Goal: Transaction & Acquisition: Obtain resource

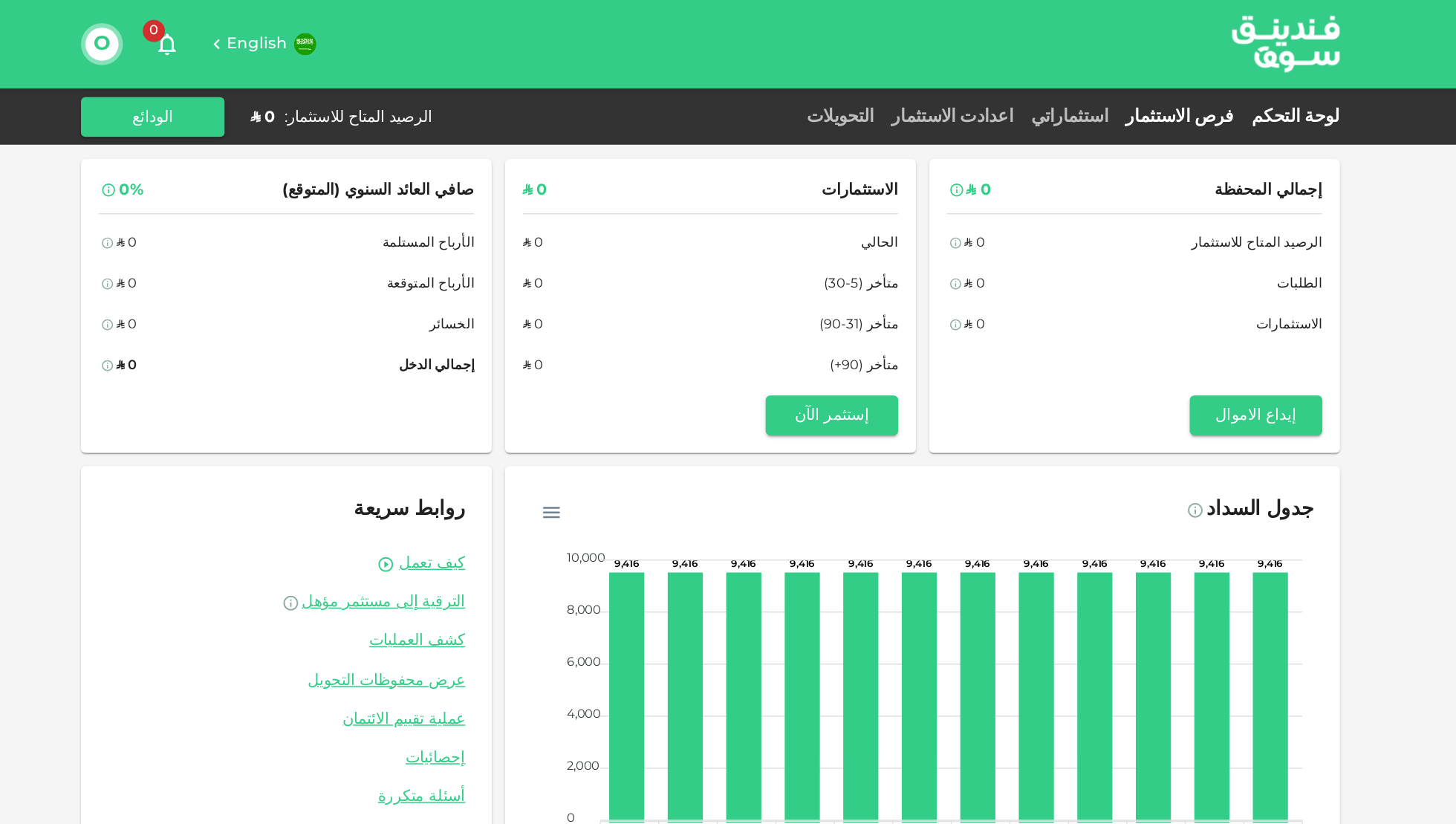
click at [1043, 75] on link "فرص الاستثمار" at bounding box center [1043, 78] width 85 height 11
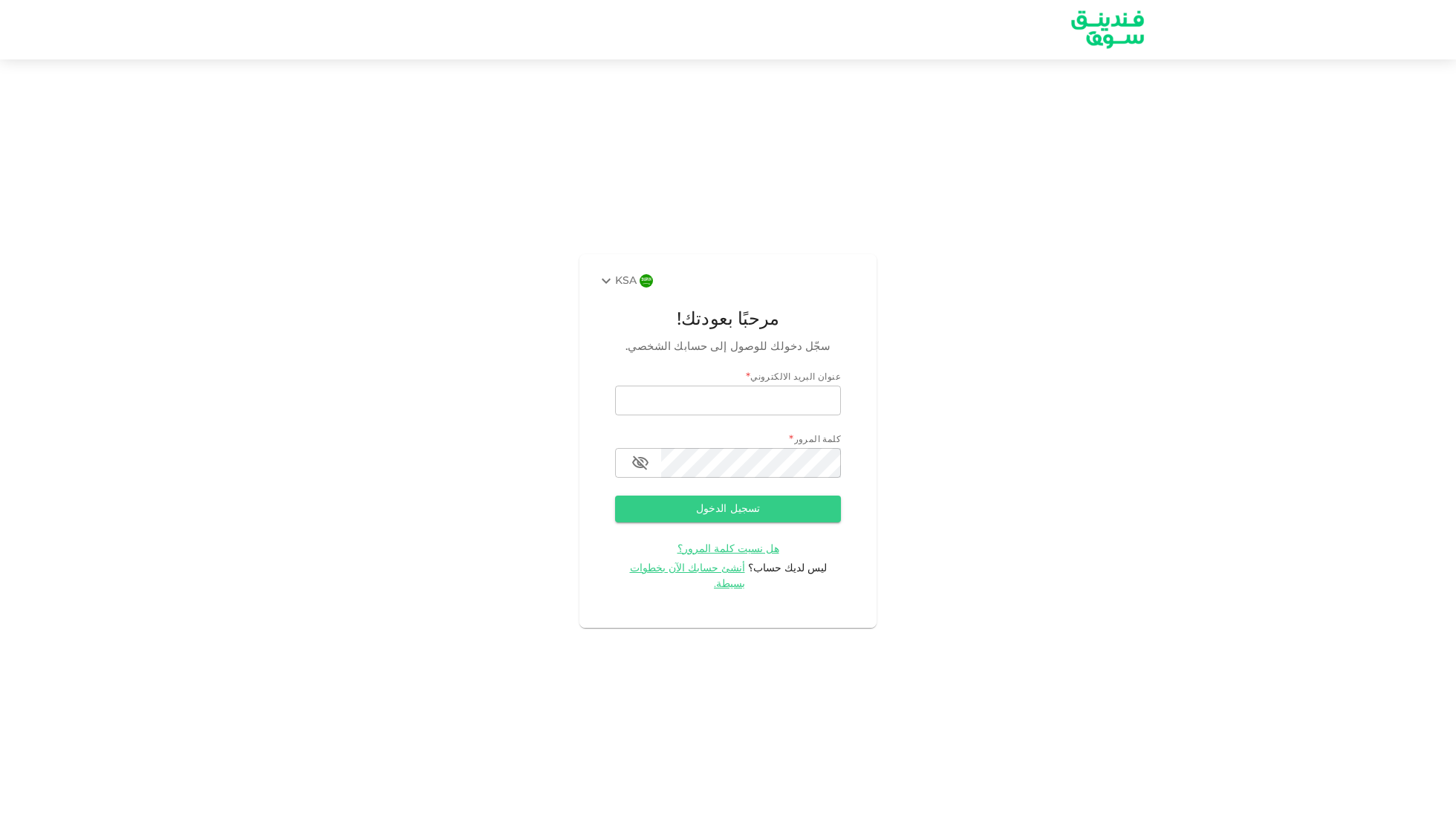
click at [765, 385] on div "عنوان البريد الالكتروني *" at bounding box center [728, 378] width 226 height 15
click at [764, 398] on input "email" at bounding box center [728, 400] width 226 height 30
type input "othman.alshiha@gmail.com"
click at [726, 522] on button "تسجيل الدخول" at bounding box center [728, 509] width 226 height 27
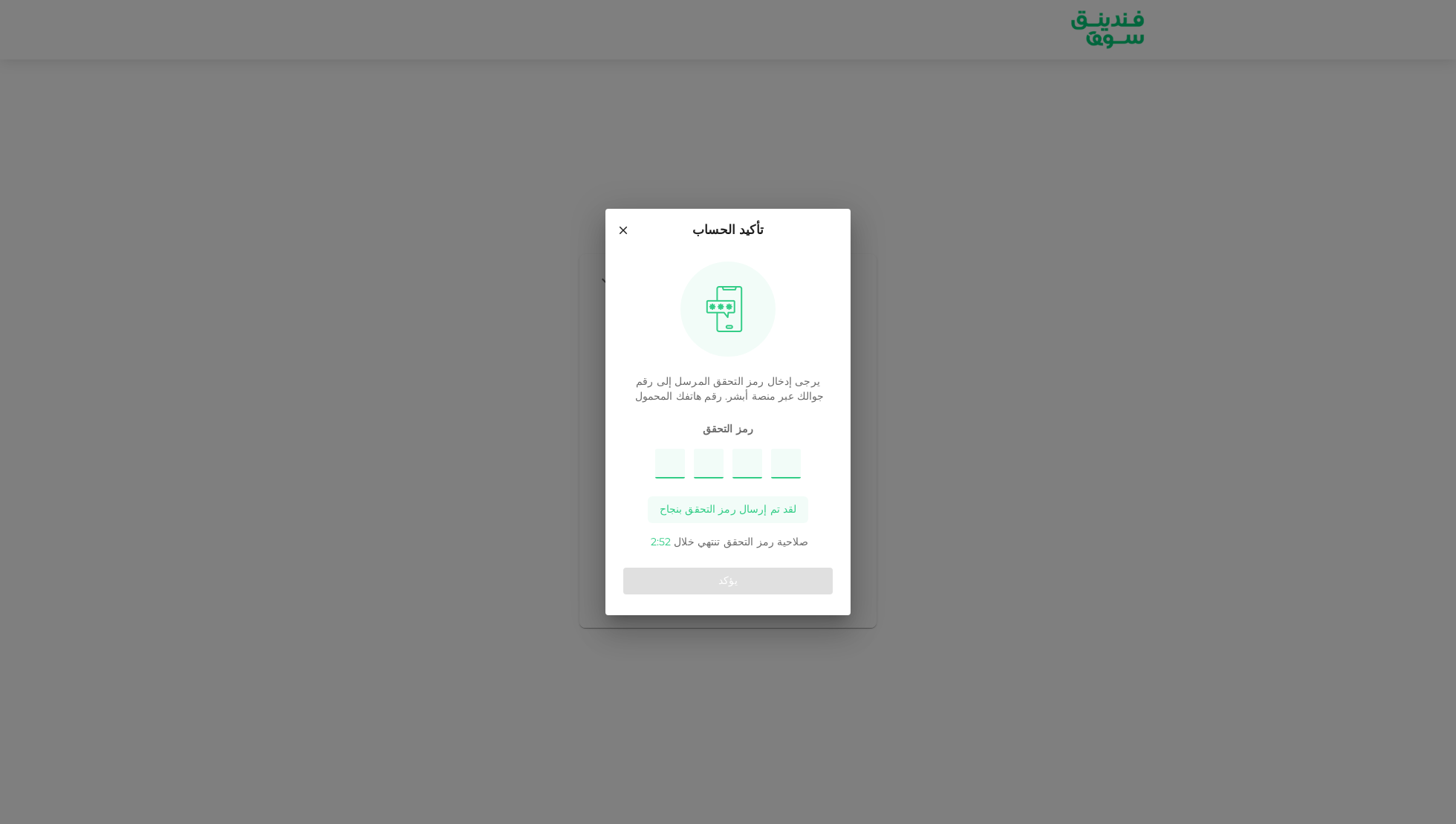
click at [620, 224] on icon at bounding box center [624, 230] width 14 height 14
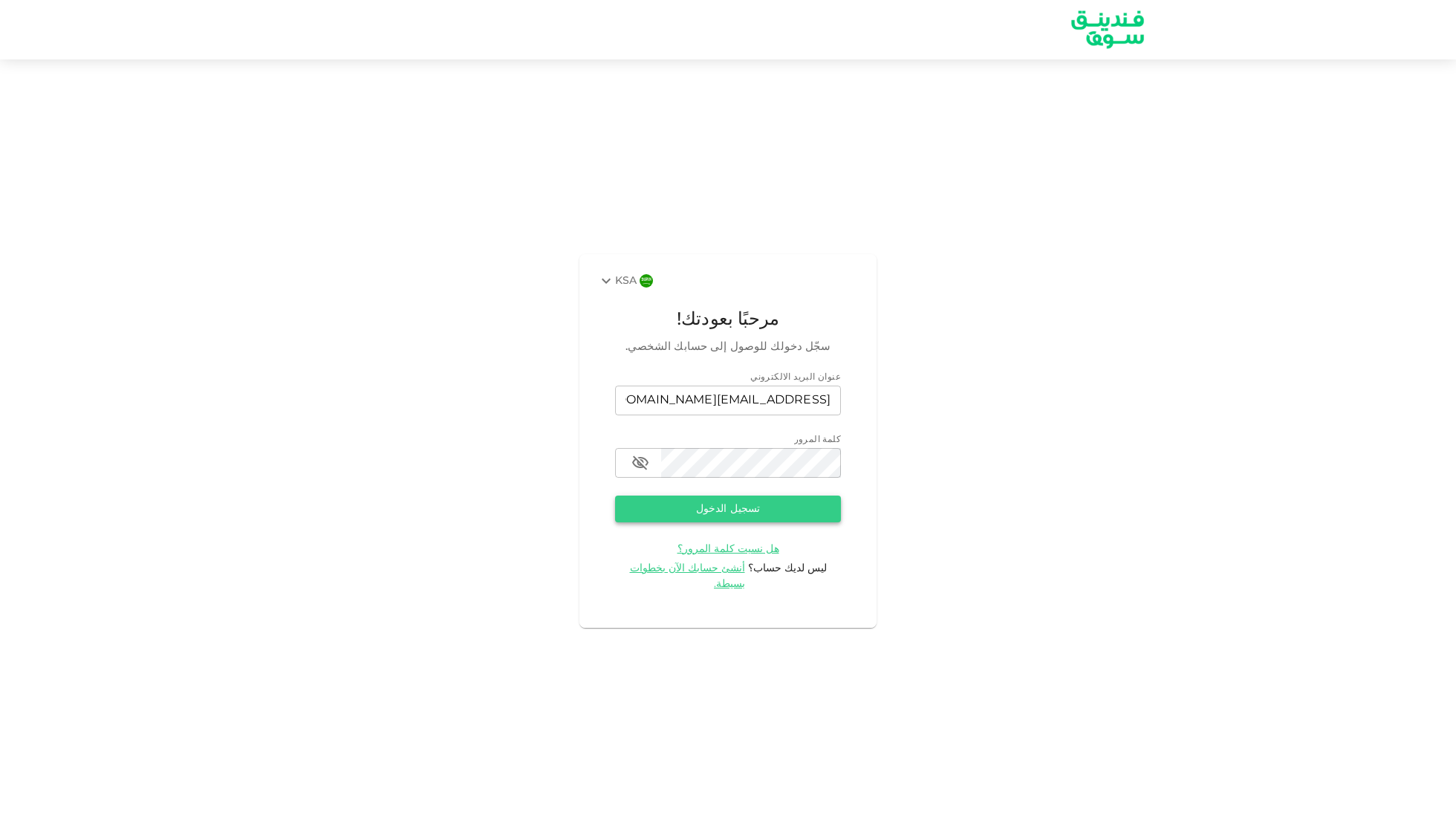
click at [732, 521] on button "تسجيل الدخول" at bounding box center [728, 509] width 226 height 27
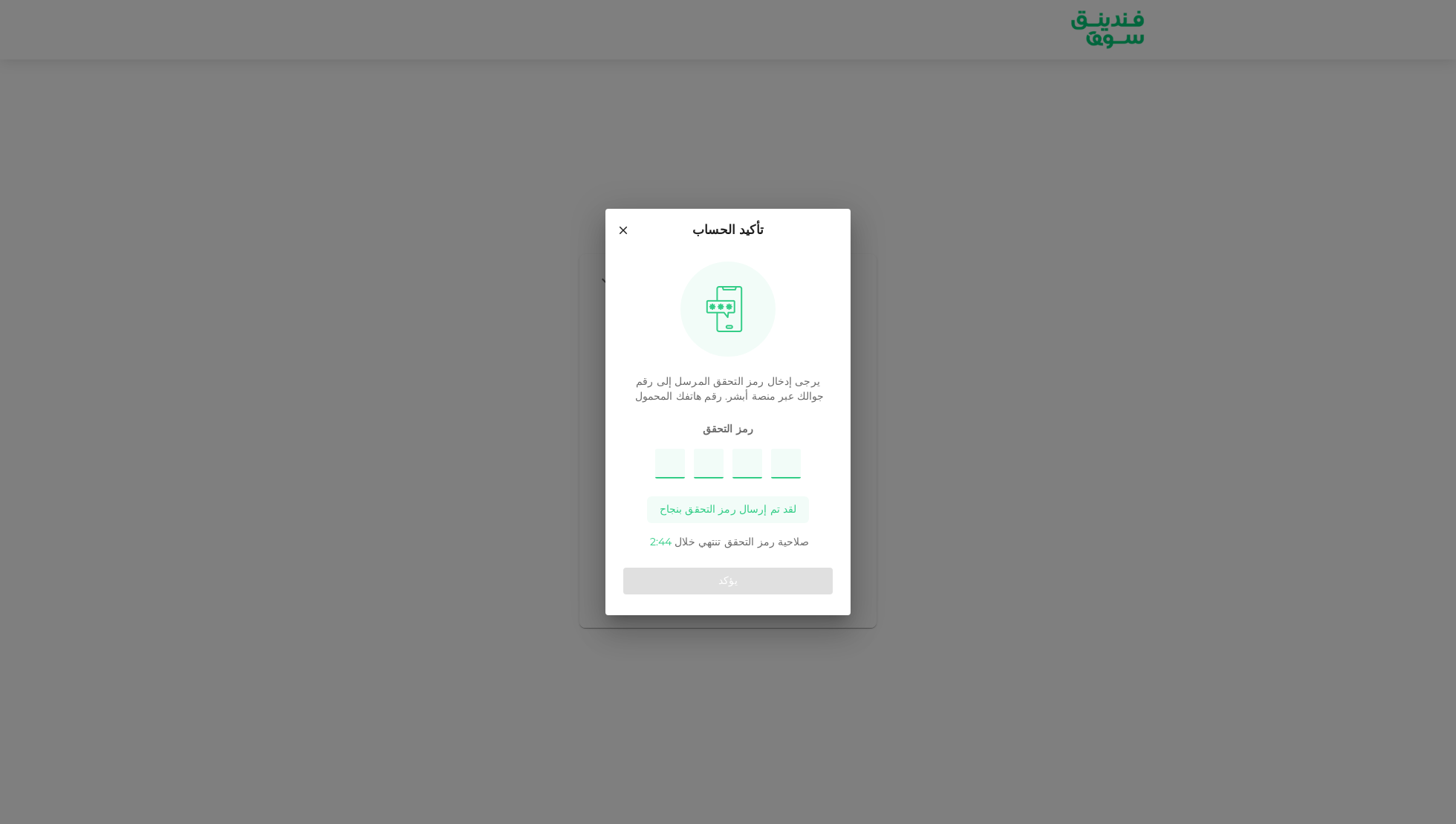
type input "7"
type input "2"
type input "1"
type input "6"
click at [759, 581] on button "يؤكد" at bounding box center [728, 581] width 210 height 27
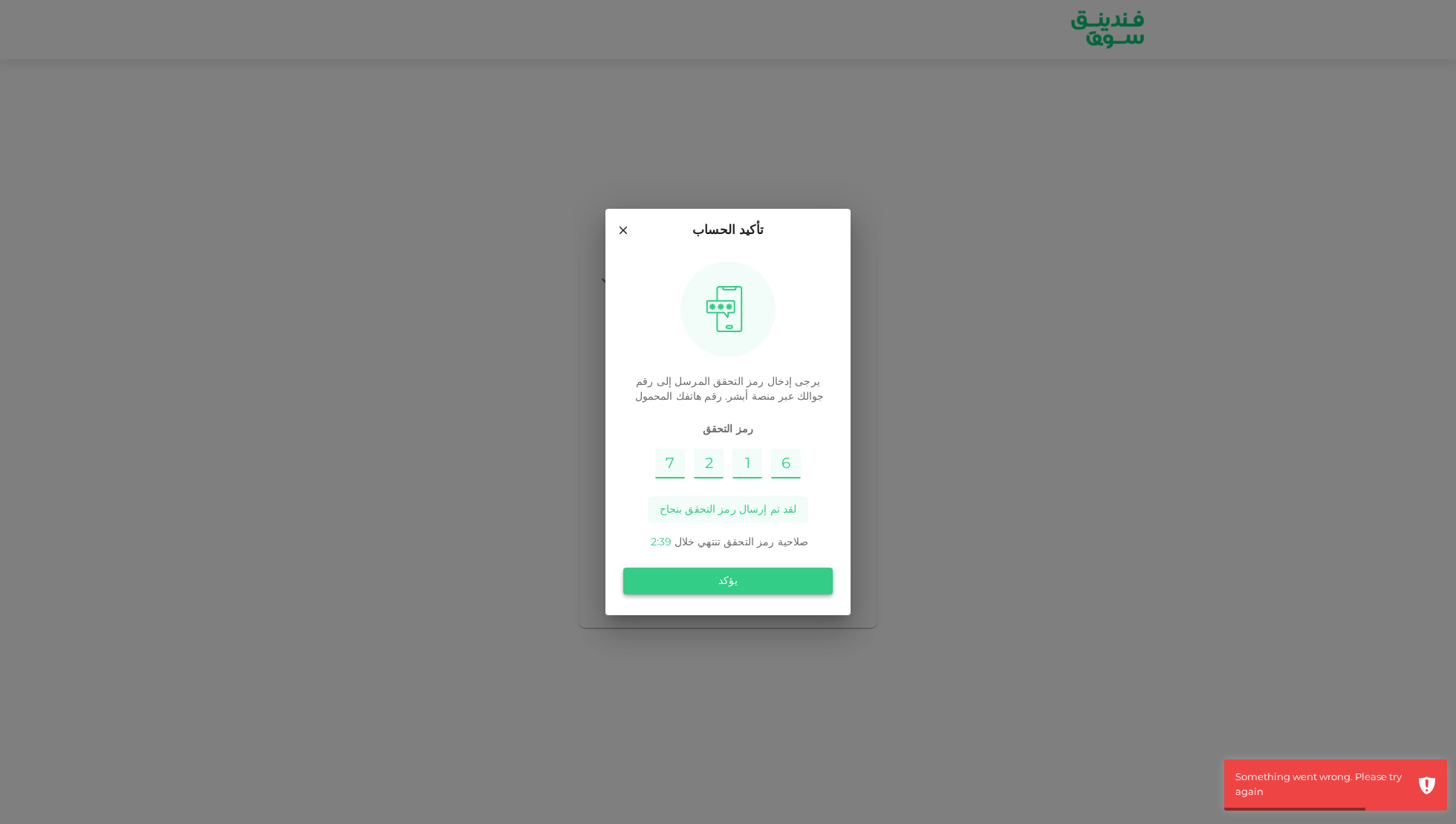
click at [737, 576] on button "يؤكد" at bounding box center [728, 581] width 210 height 27
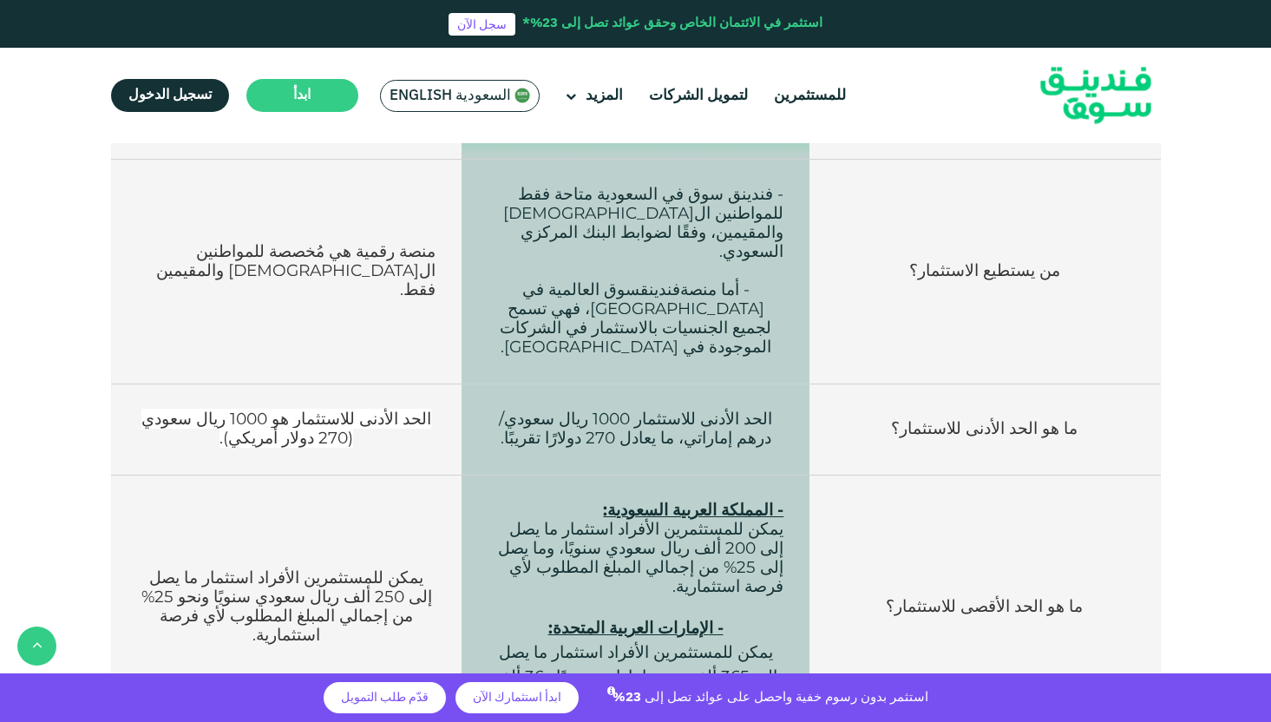
scroll to position [685, 0]
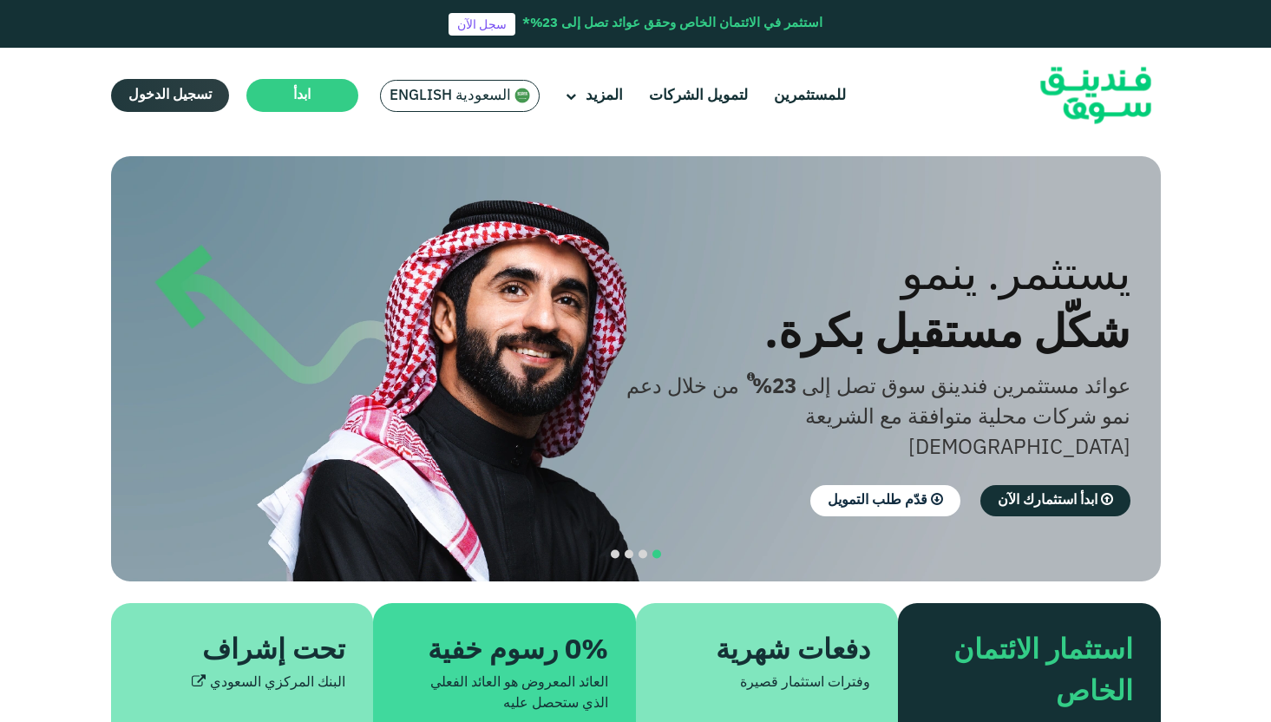
click at [164, 93] on span "تسجيل الدخول" at bounding box center [169, 94] width 83 height 13
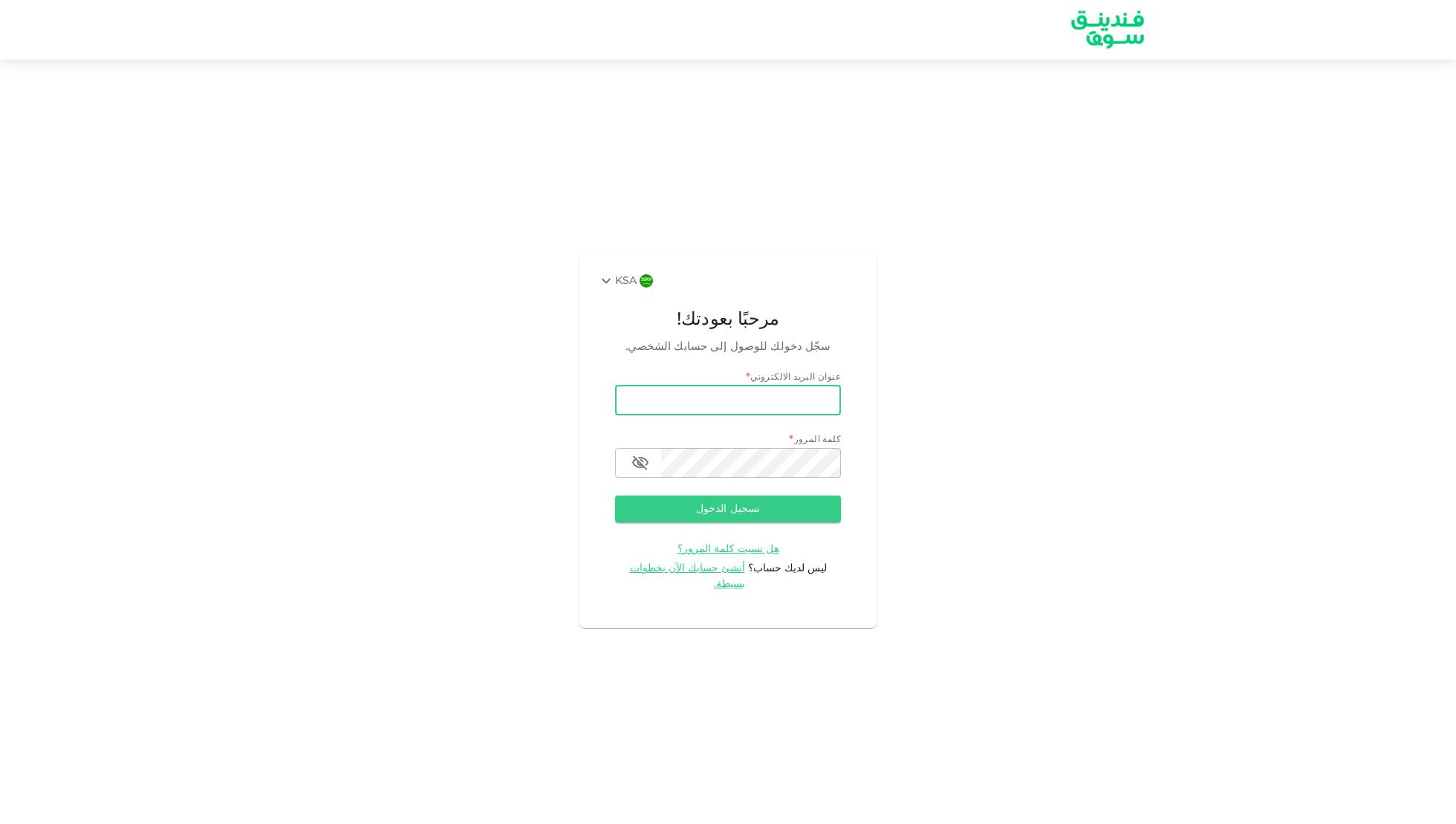
click at [756, 413] on input "email" at bounding box center [728, 400] width 226 height 30
type input "[EMAIL_ADDRESS][DOMAIN_NAME]"
click at [633, 469] on icon "button" at bounding box center [640, 463] width 16 height 14
click at [709, 513] on button "تسجيل الدخول" at bounding box center [728, 509] width 226 height 27
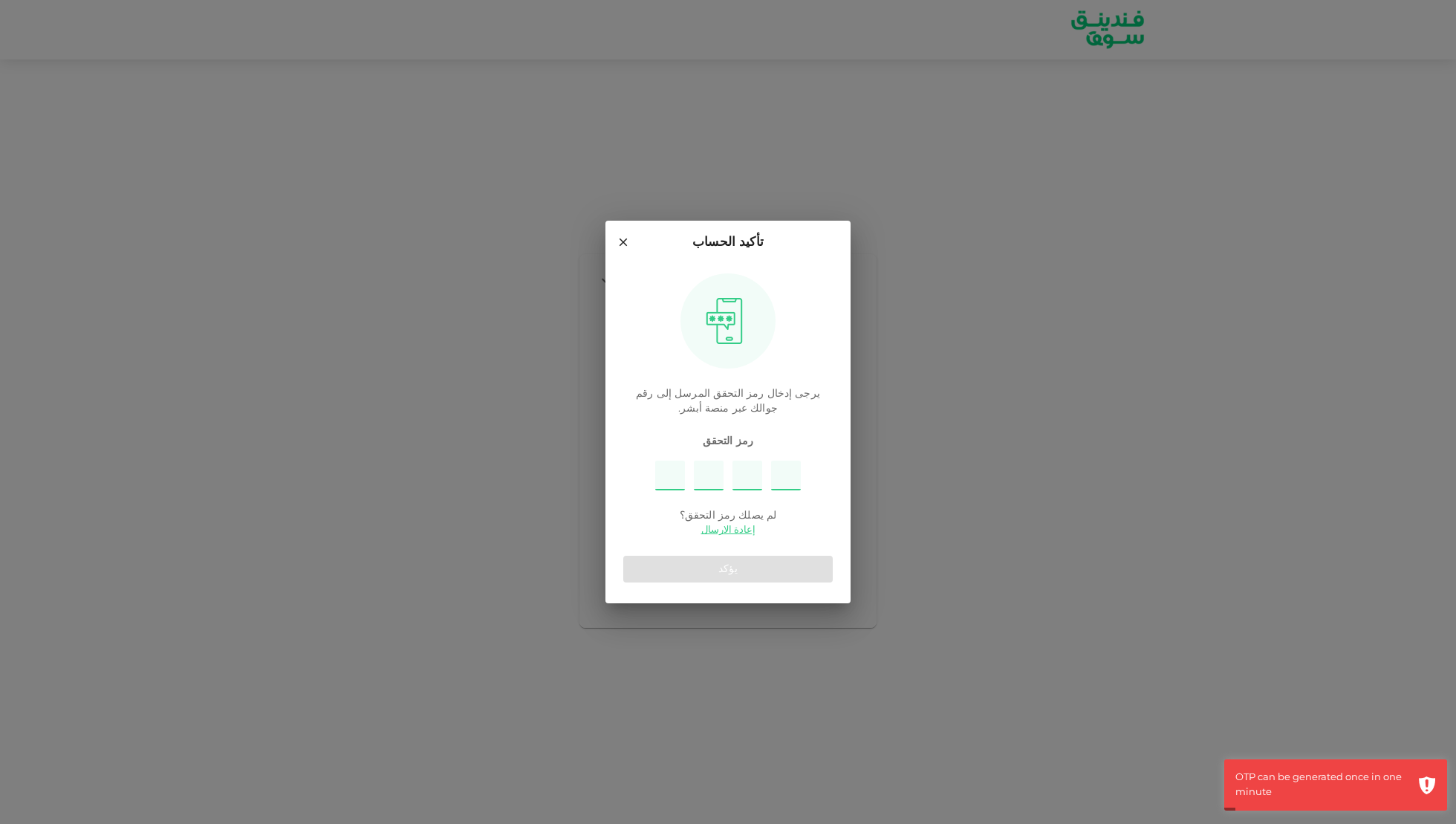
type input "1"
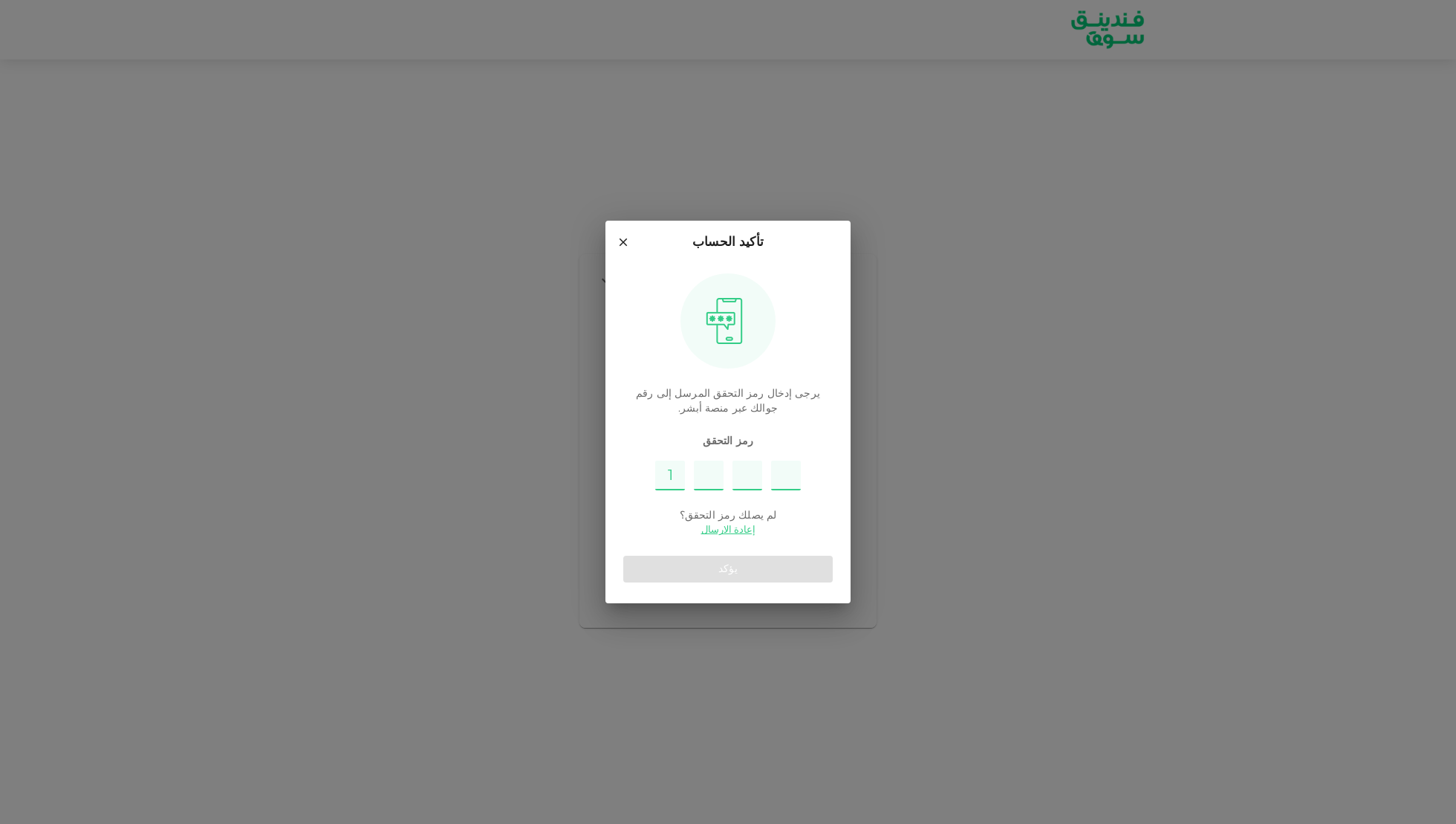
type input "9"
type input "7"
type input "6"
click at [745, 568] on button "يؤكد" at bounding box center [728, 569] width 210 height 27
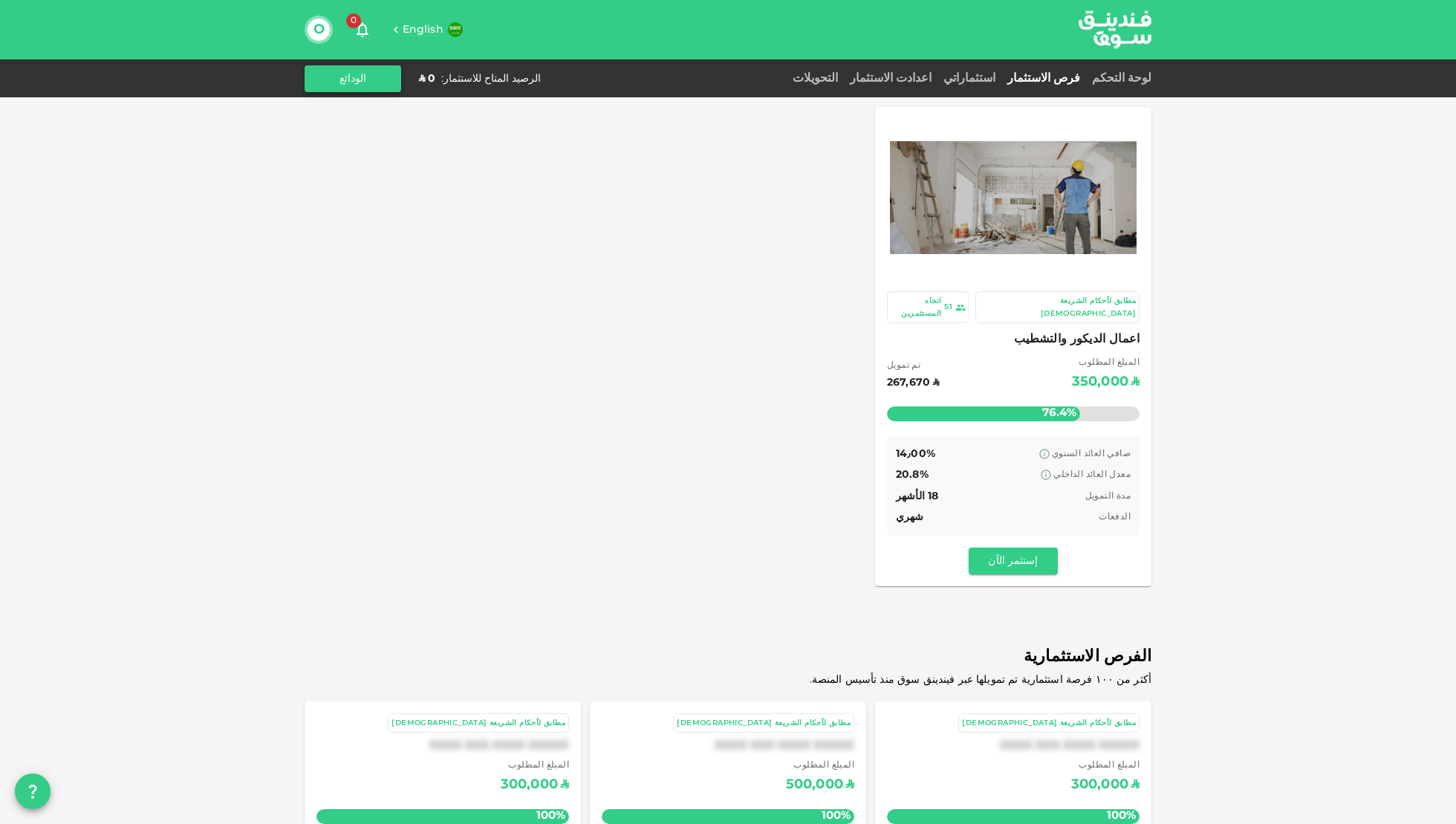
click at [368, 75] on button "الودائع" at bounding box center [353, 78] width 97 height 27
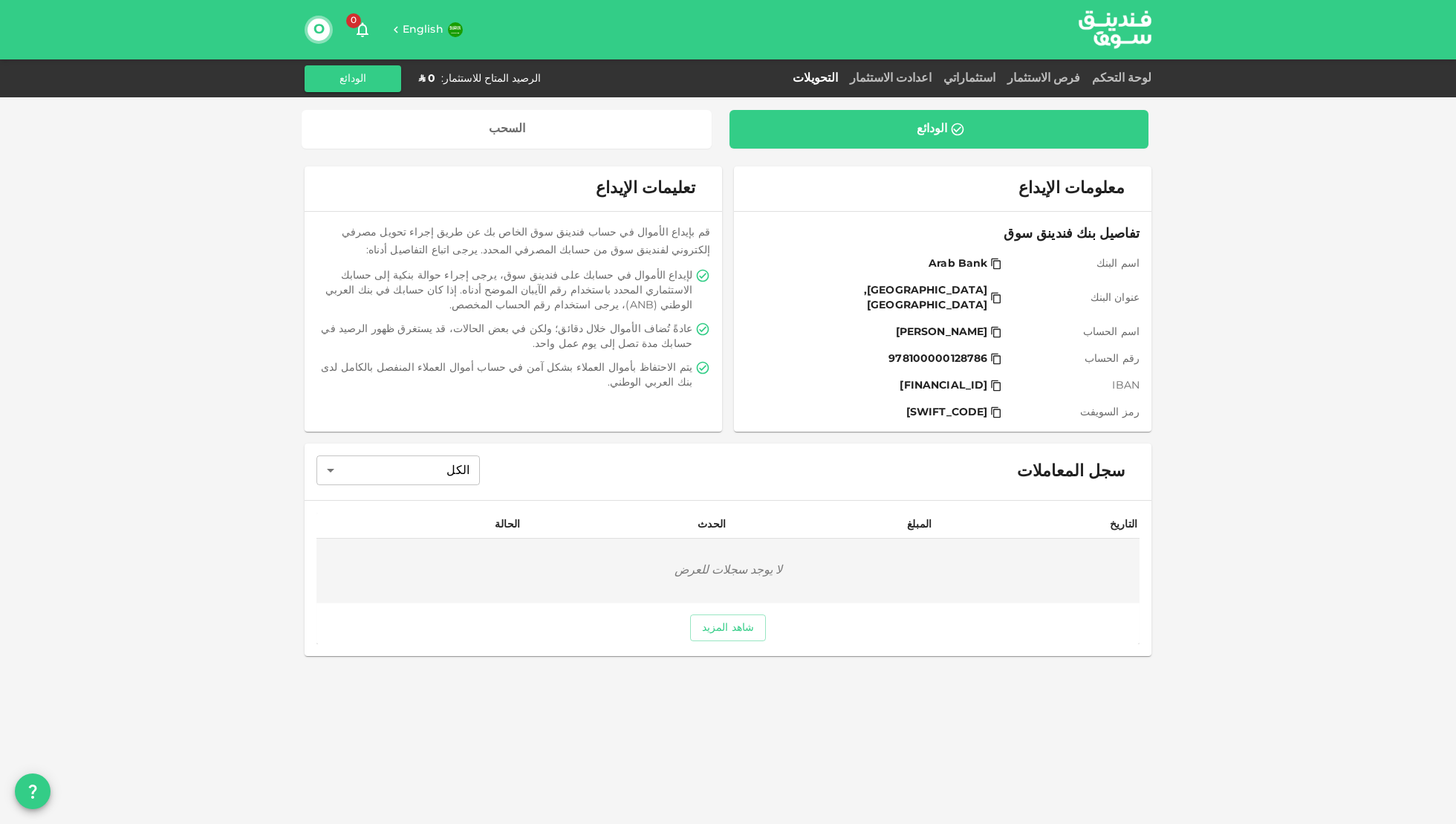
click at [994, 380] on icon at bounding box center [996, 385] width 9 height 11
click at [1127, 79] on link "لوحة التحكم" at bounding box center [1119, 78] width 65 height 11
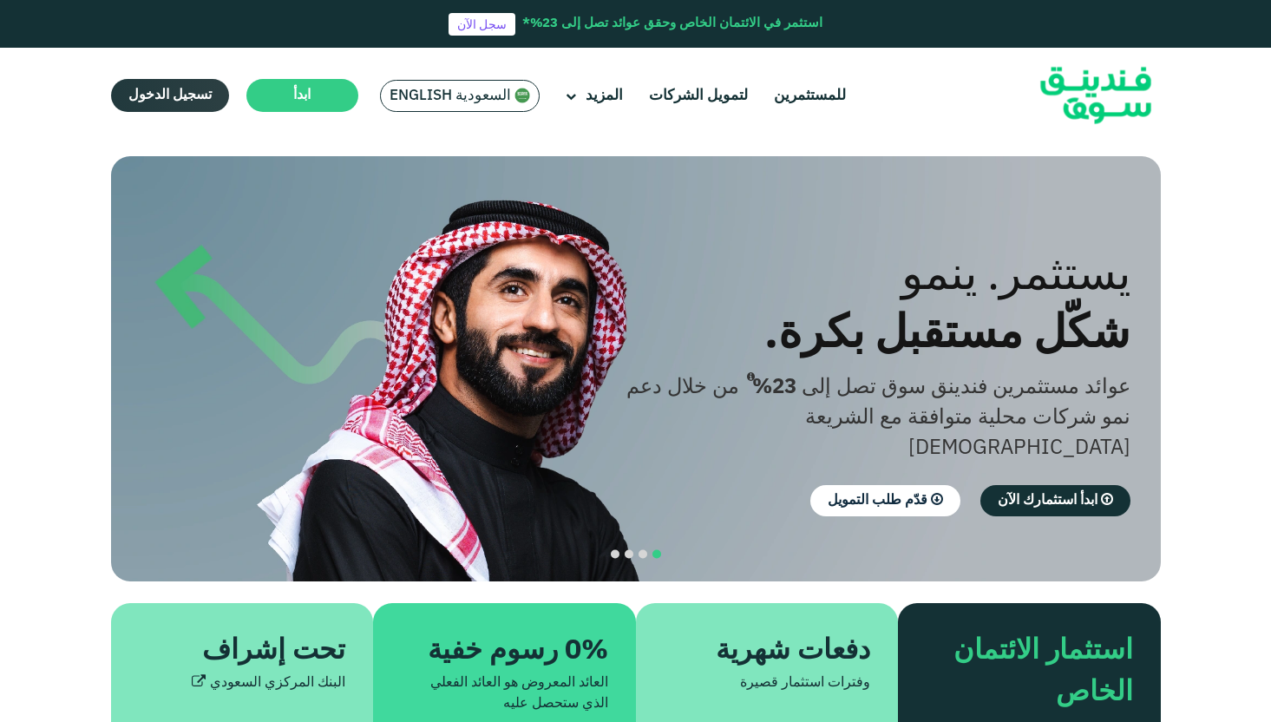
click at [183, 92] on span "تسجيل الدخول" at bounding box center [169, 94] width 83 height 13
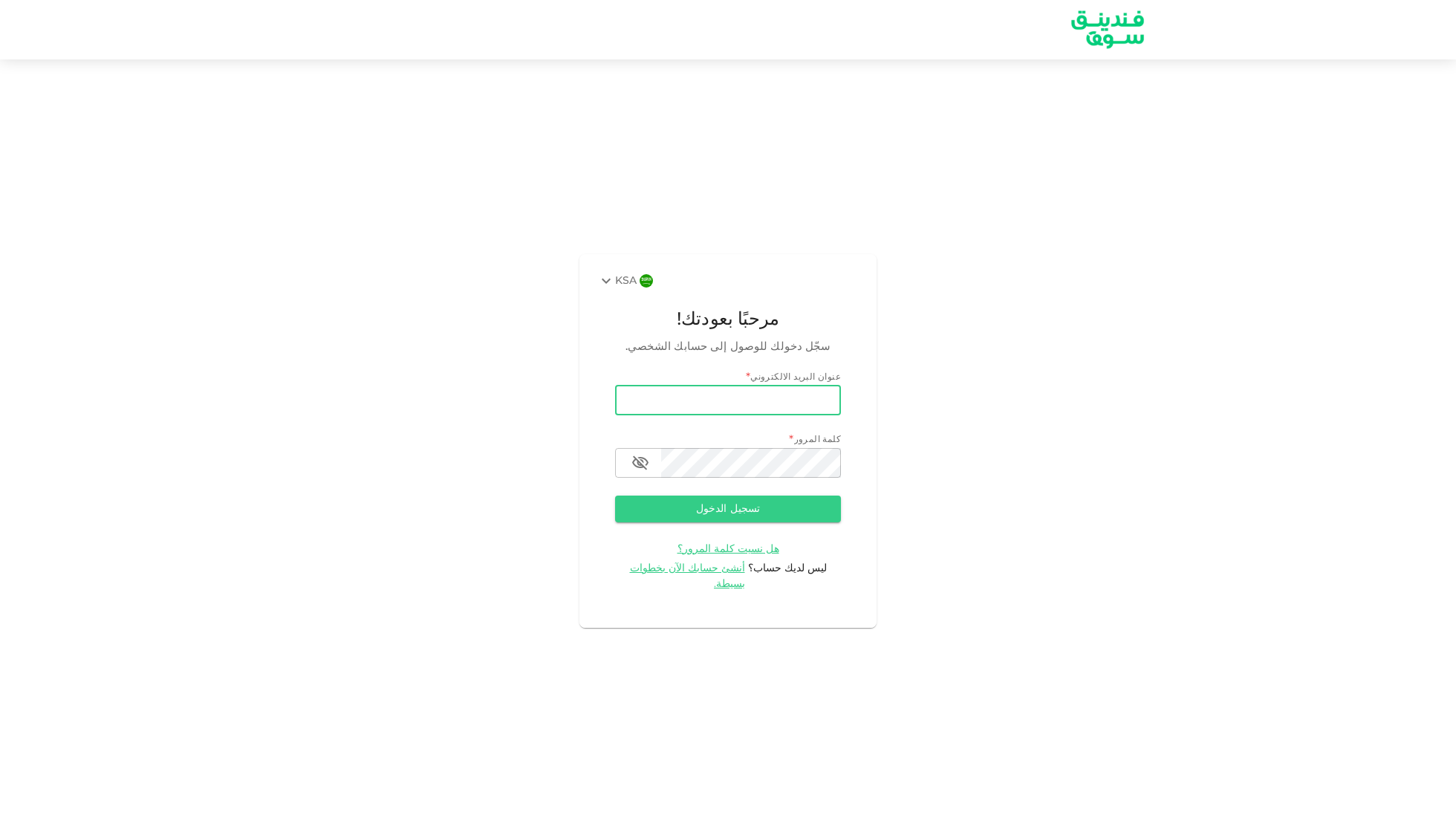
click at [752, 408] on input "email" at bounding box center [728, 400] width 226 height 30
type input "[EMAIL_ADDRESS][DOMAIN_NAME]"
click at [720, 512] on button "تسجيل الدخول" at bounding box center [728, 509] width 226 height 27
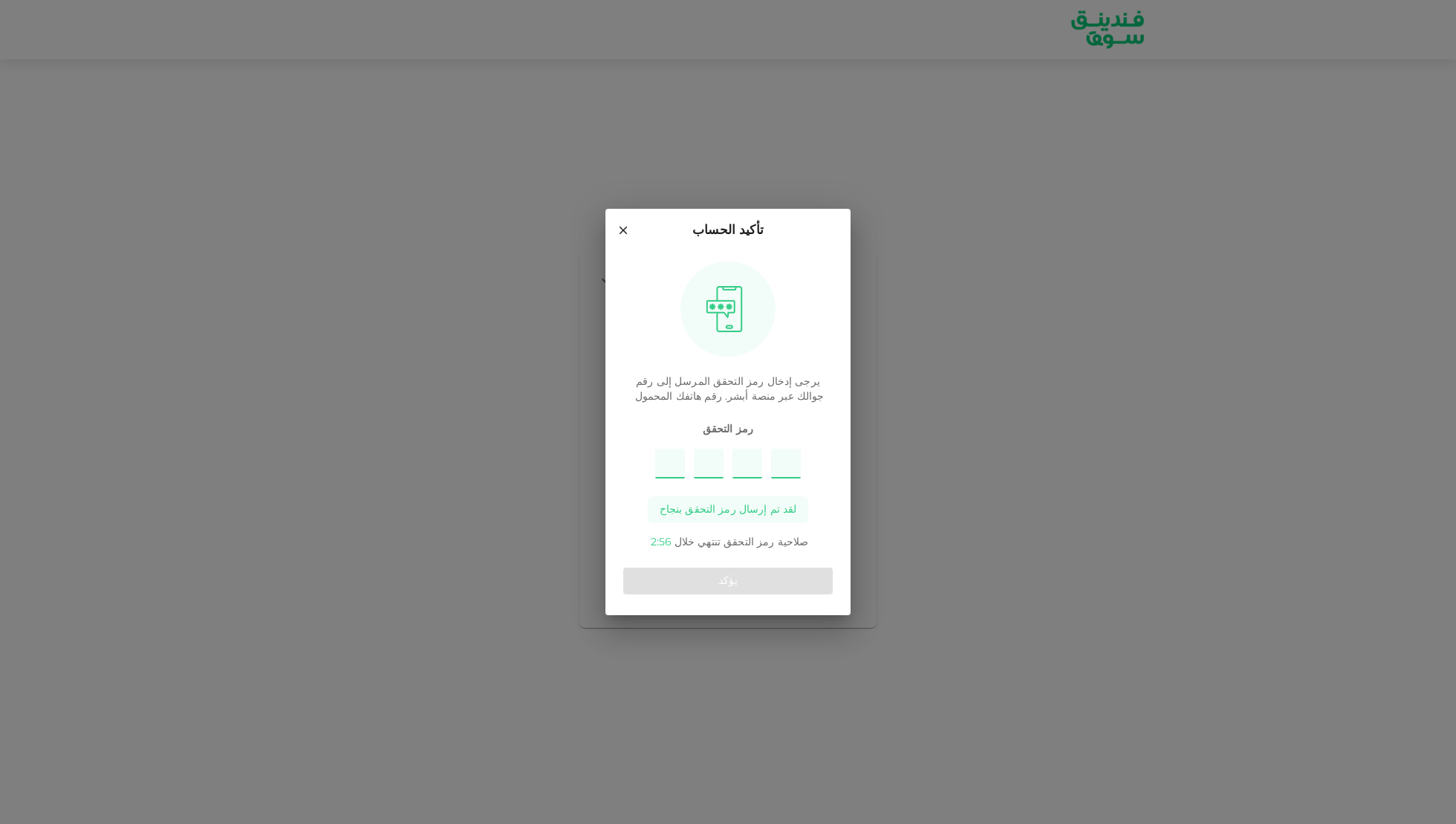
type input "2"
type input "1"
type input "3"
type input "9"
click at [715, 584] on button "يؤكد" at bounding box center [728, 581] width 210 height 27
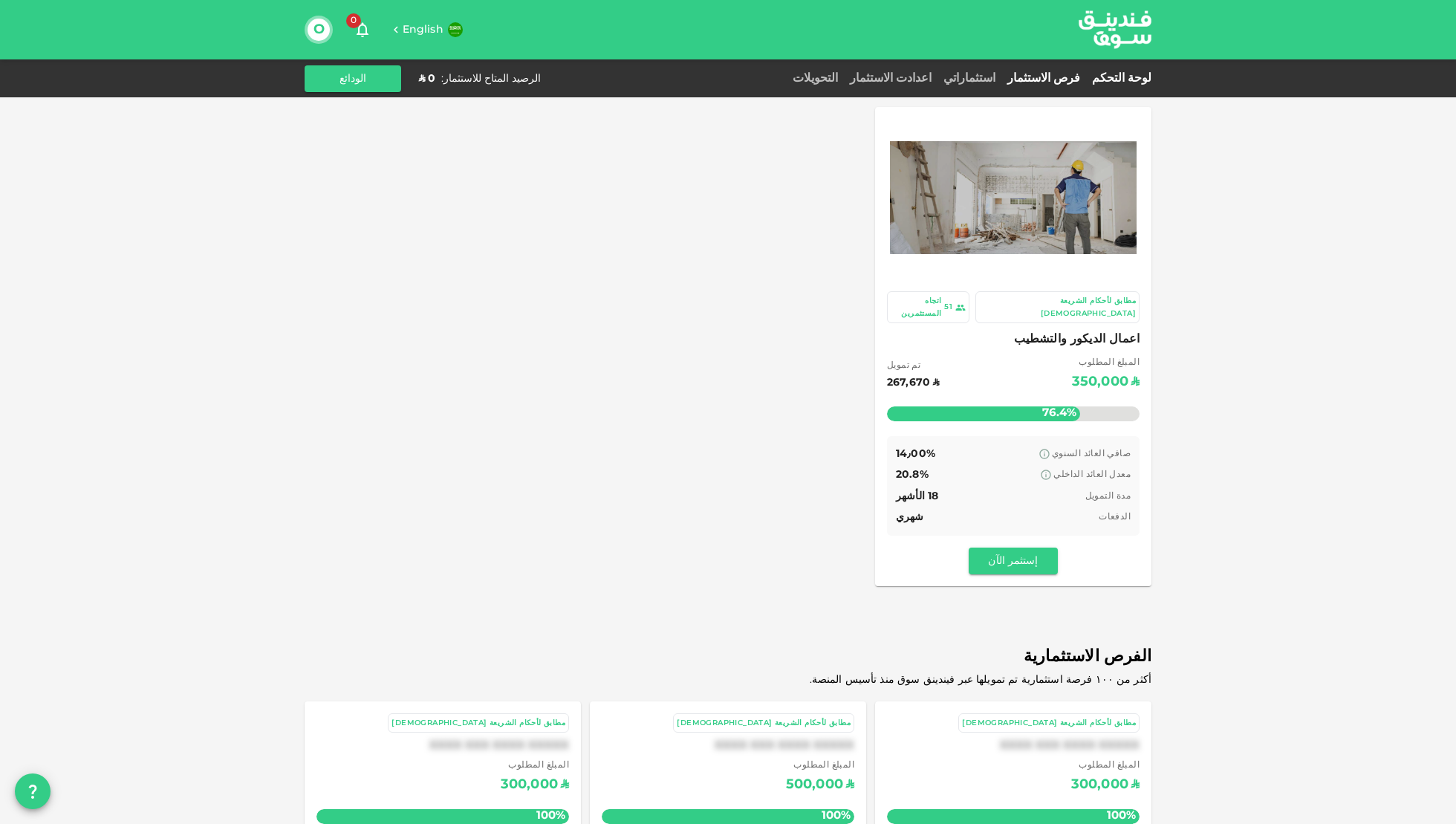
click at [1125, 73] on link "لوحة التحكم" at bounding box center [1119, 78] width 65 height 11
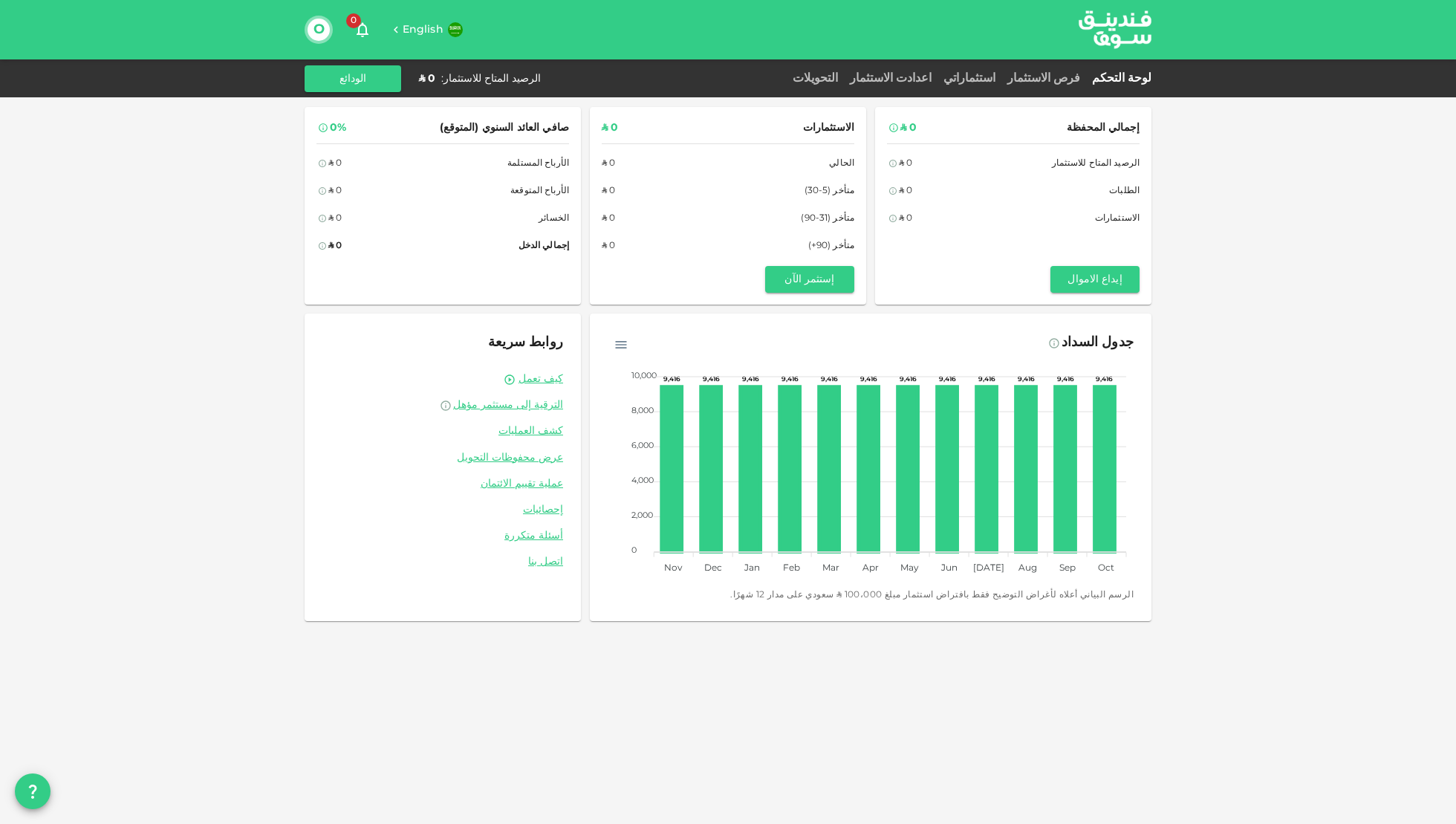
click at [1050, 88] on div "لوحة التحكم فرص الاستثمار استثماراتي اعدادت الاستثمار التحويلات الرصيد المتاح ل…" at bounding box center [728, 78] width 847 height 27
click at [1020, 75] on link "فرص الاستثمار" at bounding box center [1043, 78] width 85 height 11
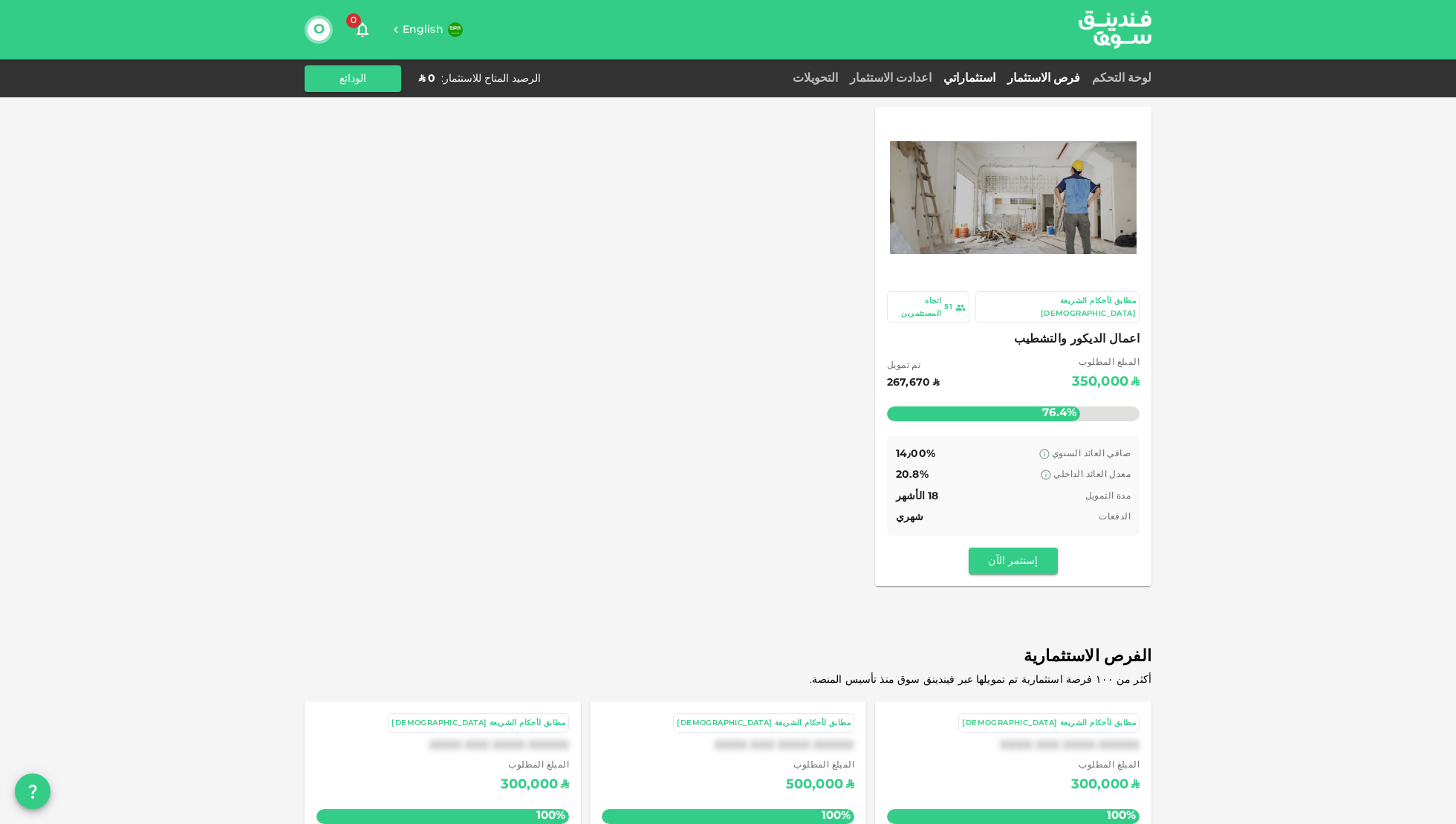
click at [973, 76] on link "استثماراتي" at bounding box center [970, 78] width 64 height 11
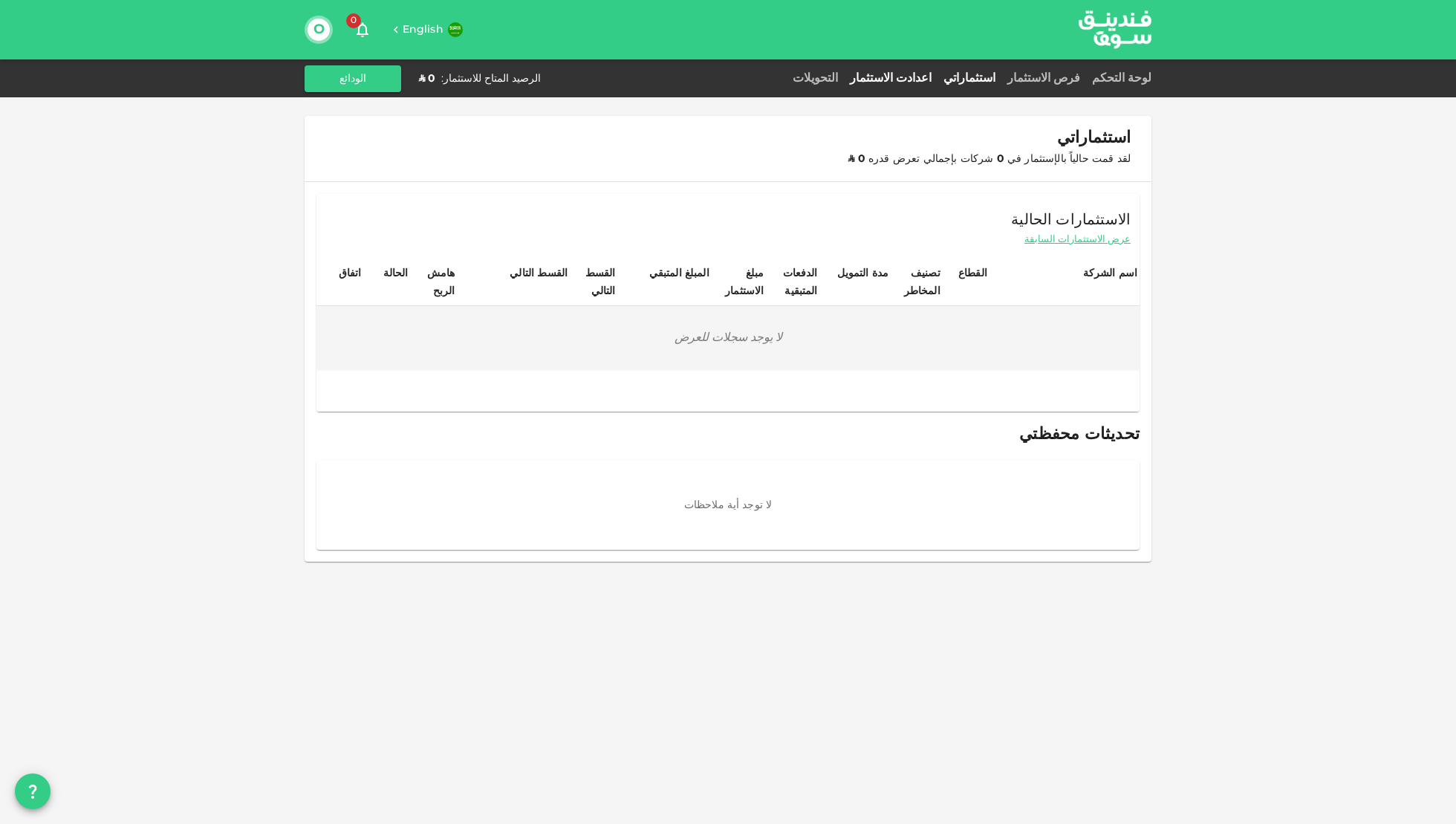
click at [892, 79] on link "اعدادت الاستثمار" at bounding box center [890, 78] width 93 height 11
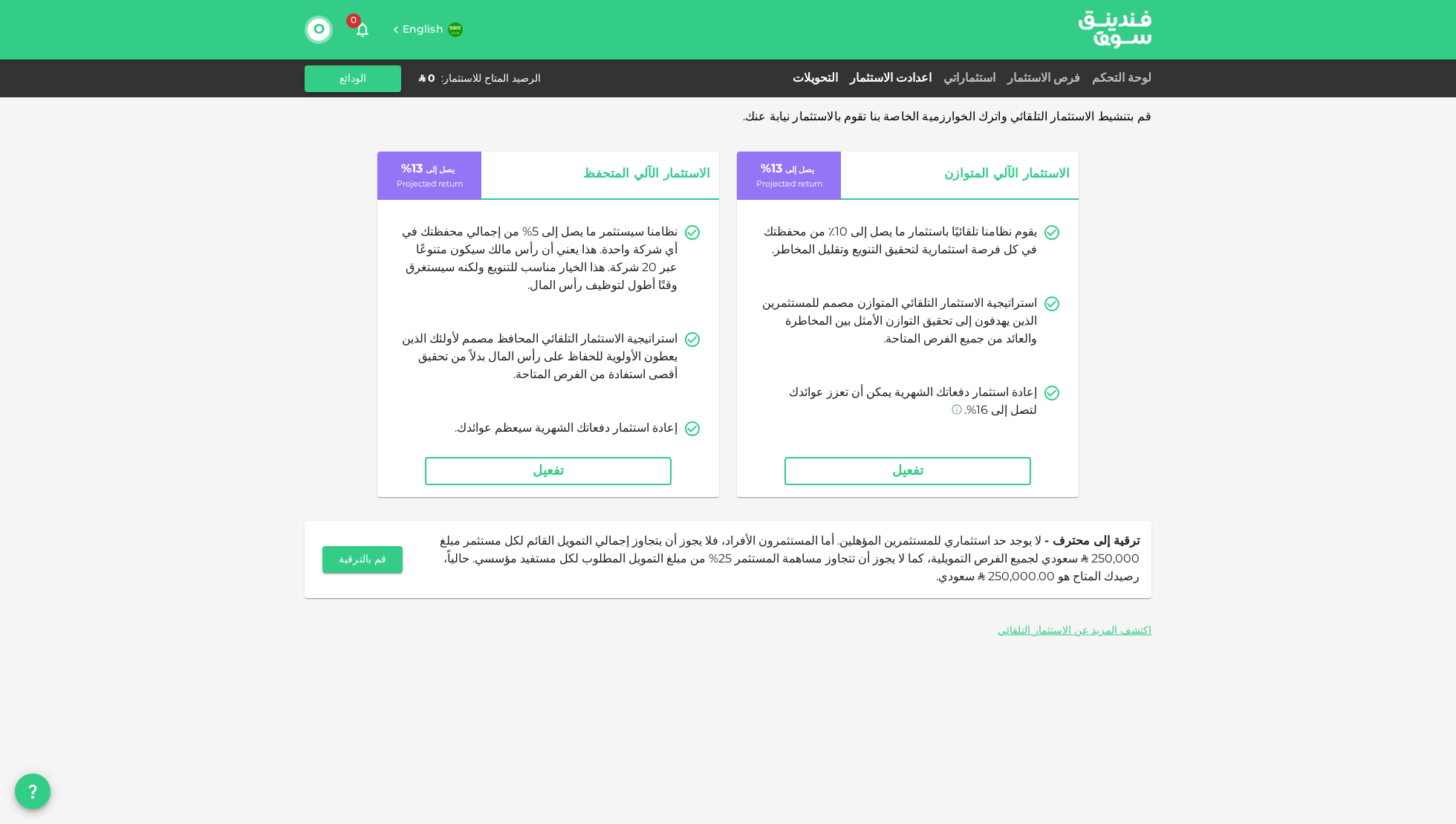
click at [812, 79] on link "التحويلات" at bounding box center [815, 78] width 57 height 11
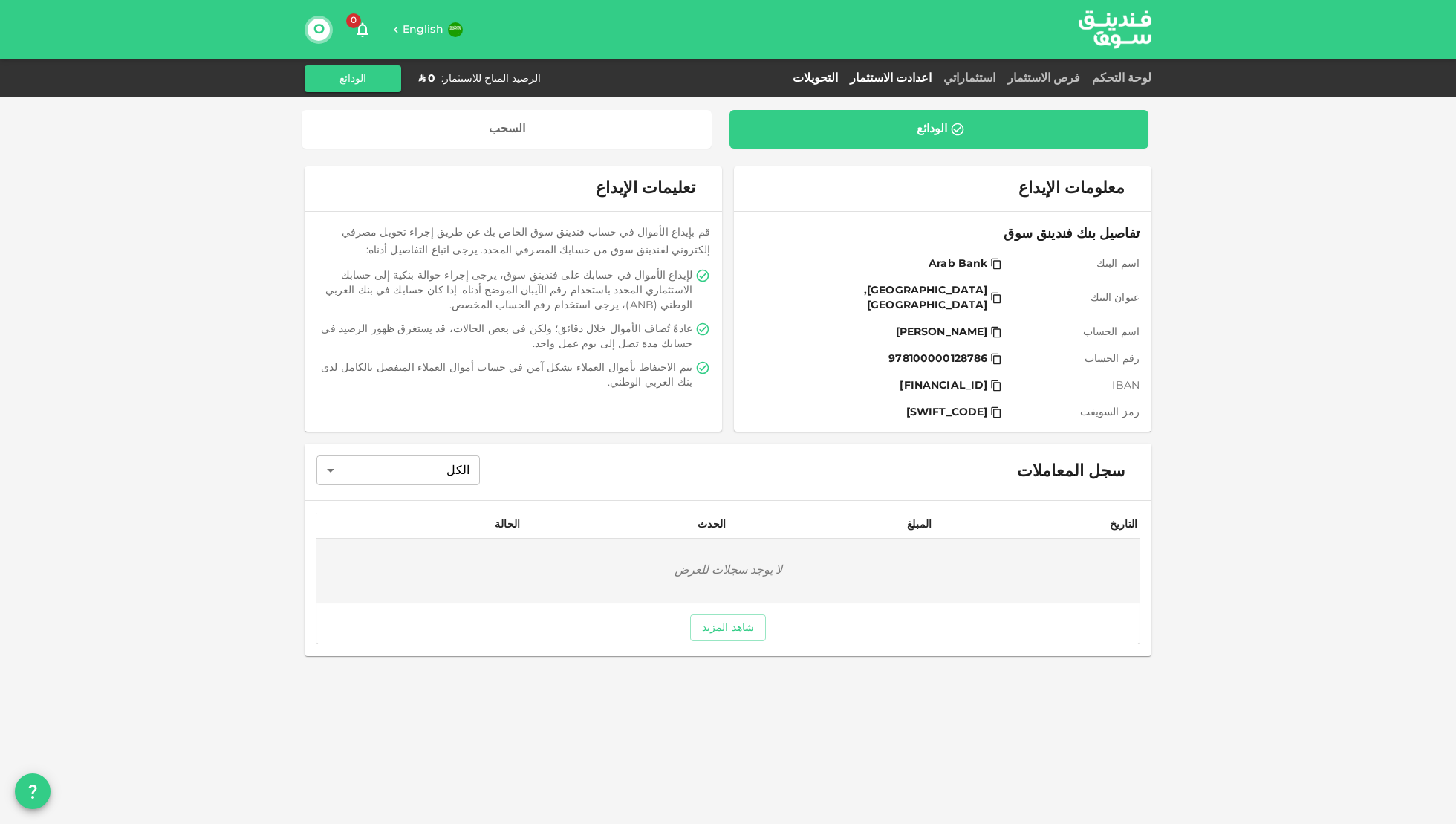
click at [872, 76] on link "اعدادت الاستثمار" at bounding box center [890, 78] width 93 height 11
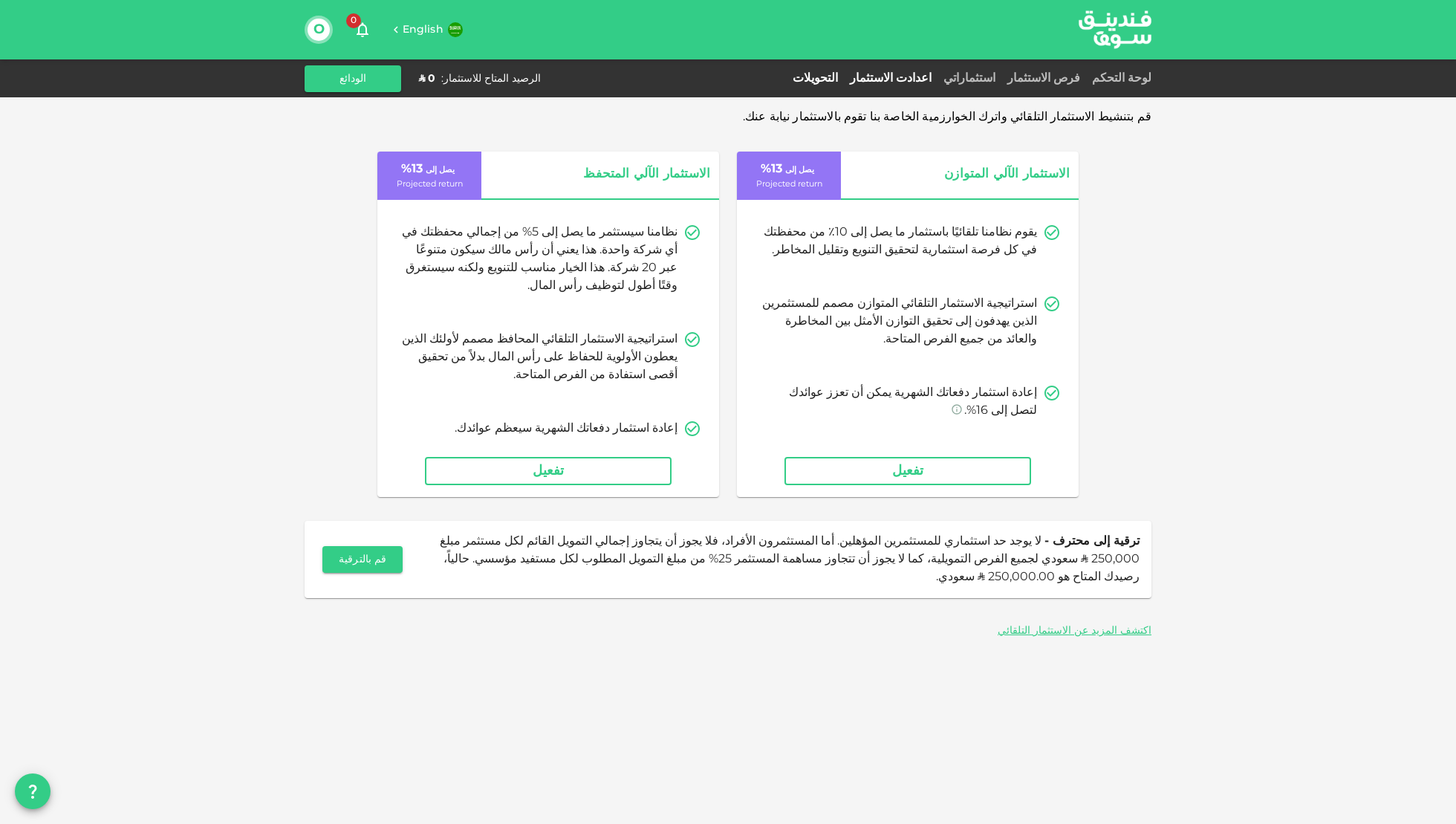
click at [797, 79] on link "التحويلات" at bounding box center [815, 78] width 57 height 11
